Goal: Transaction & Acquisition: Subscribe to service/newsletter

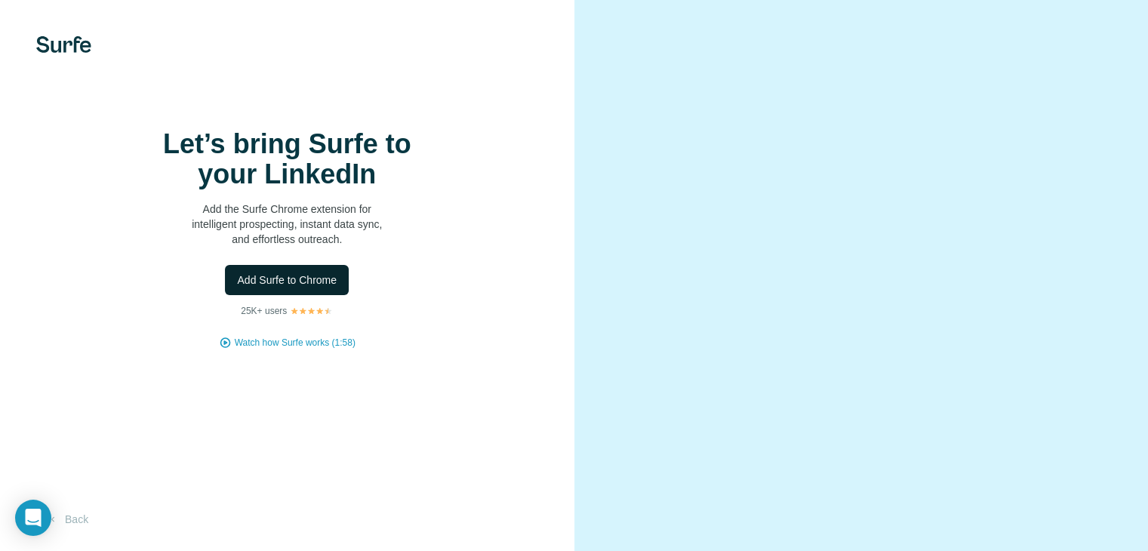
click at [323, 288] on span "Add Surfe to Chrome" at bounding box center [287, 280] width 100 height 15
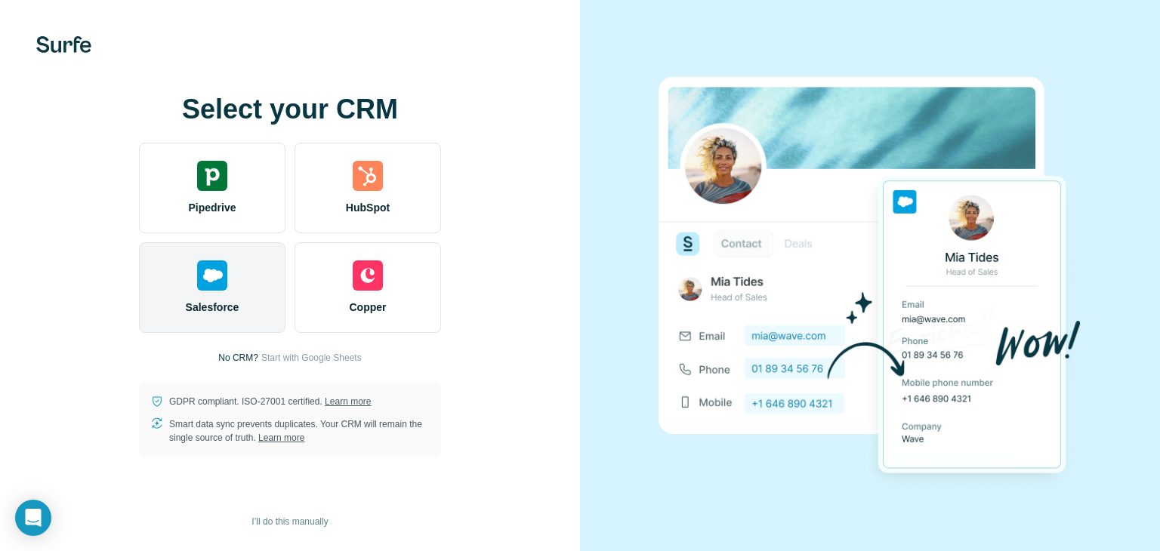
click at [243, 298] on div "Salesforce" at bounding box center [212, 287] width 146 height 91
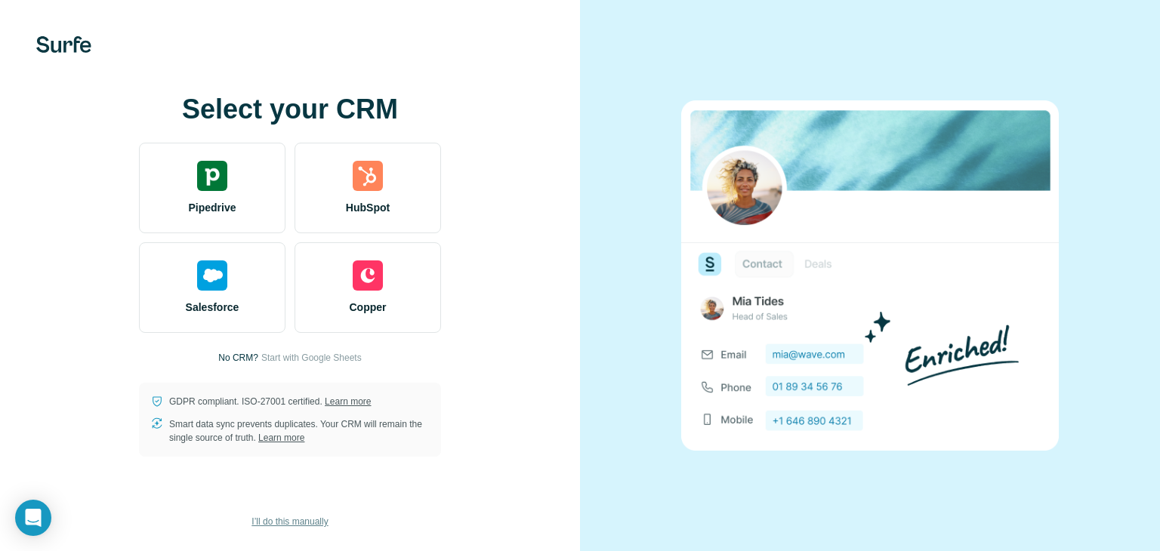
click at [276, 523] on span "I’ll do this manually" at bounding box center [289, 522] width 76 height 14
click at [1117, 227] on div at bounding box center [870, 275] width 580 height 551
